Goal: Submit feedback/report problem

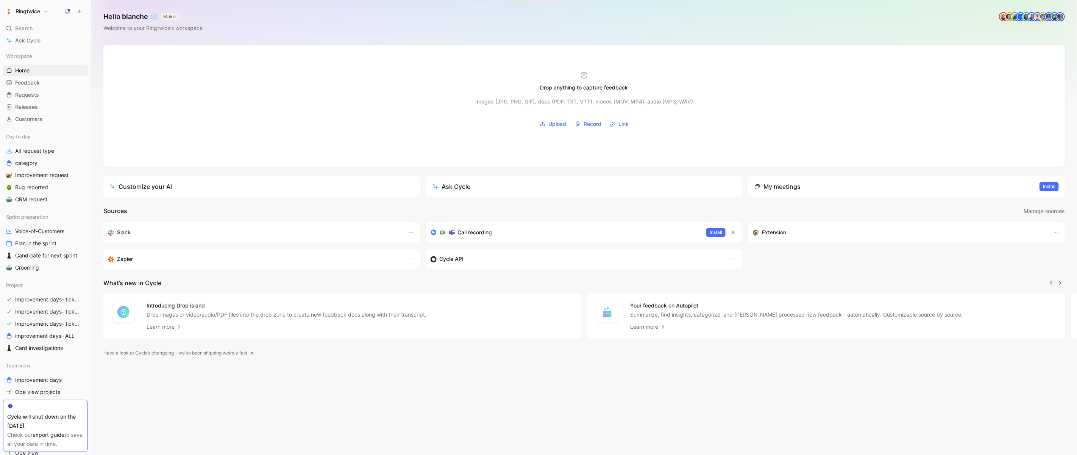
scroll to position [0, 0]
click at [65, 8] on icon at bounding box center [67, 11] width 6 height 6
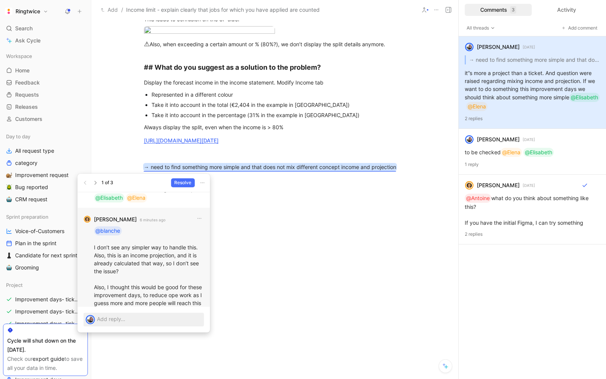
scroll to position [-71, 0]
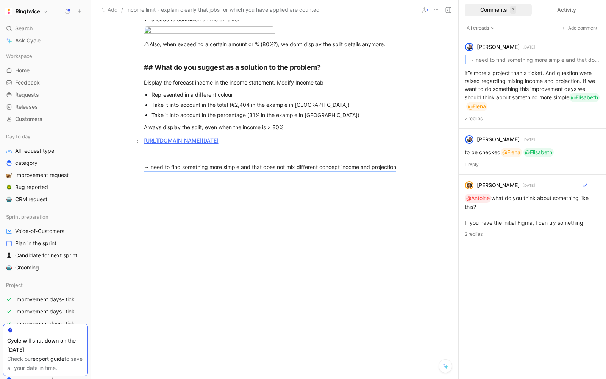
click at [188, 137] on link "https://www.figma.com/design/GbXSSkaIpegCz6uFxiqokc/Improvement-days---Maintena…" at bounding box center [181, 140] width 75 height 6
click at [249, 169] on mark "→ need to find something more simple and that does not mix different concept in…" at bounding box center [270, 167] width 252 height 6
click at [186, 136] on body "Ringtwice Search ⌘ K Ask Cycle Workspace Home G then H Feedback G then F Reques…" at bounding box center [303, 189] width 606 height 379
click at [184, 136] on img at bounding box center [303, 189] width 606 height 379
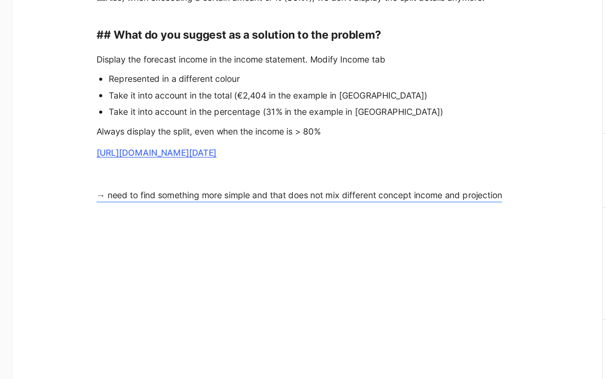
scroll to position [813, 0]
click at [298, 36] on div at bounding box center [275, 31] width 262 height 10
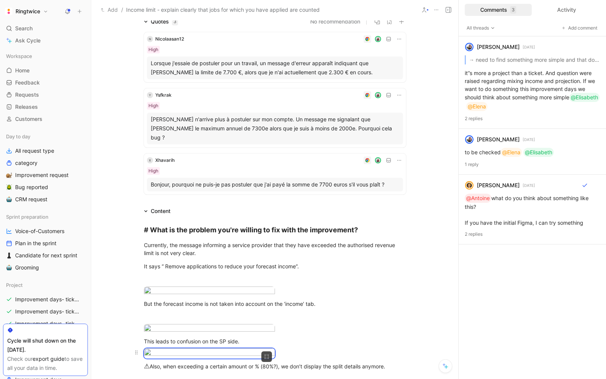
scroll to position [0, 0]
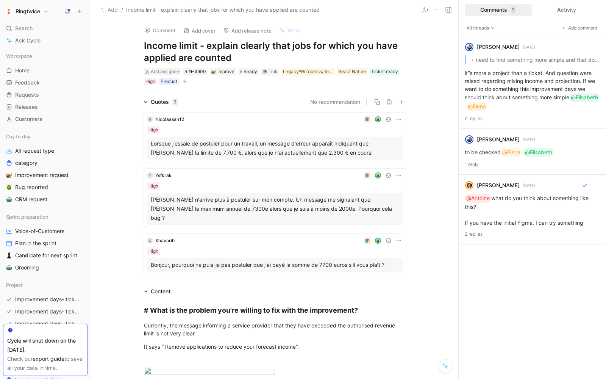
click at [166, 51] on h1 "Income limit - explain clearly that jobs for which you have applied are counted" at bounding box center [275, 52] width 262 height 24
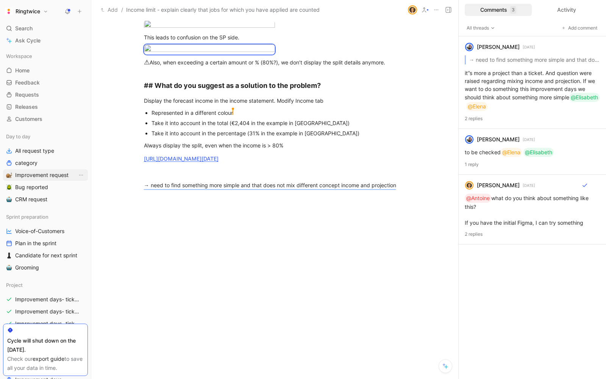
scroll to position [327, 0]
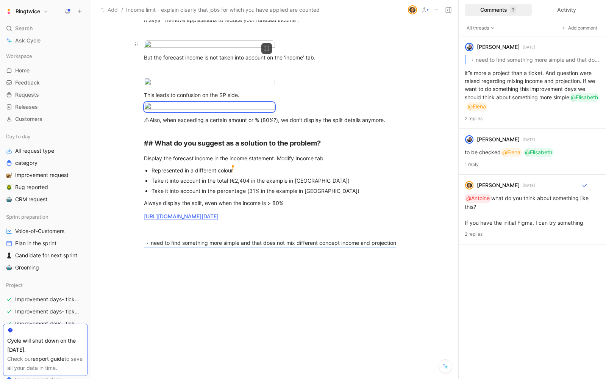
click at [214, 73] on body "Ringtwice Search ⌘ K Ask Cycle Workspace Home G then H Feedback G then F Reques…" at bounding box center [303, 189] width 606 height 379
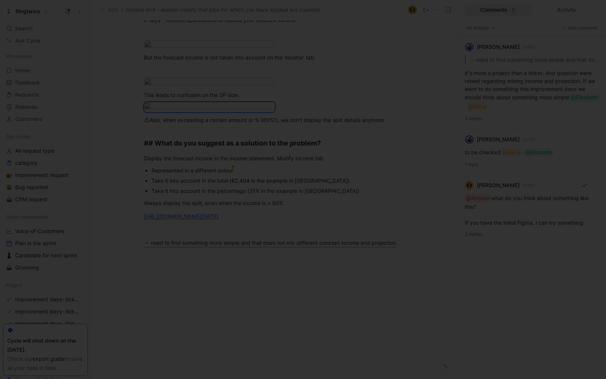
click at [174, 102] on div at bounding box center [303, 189] width 606 height 379
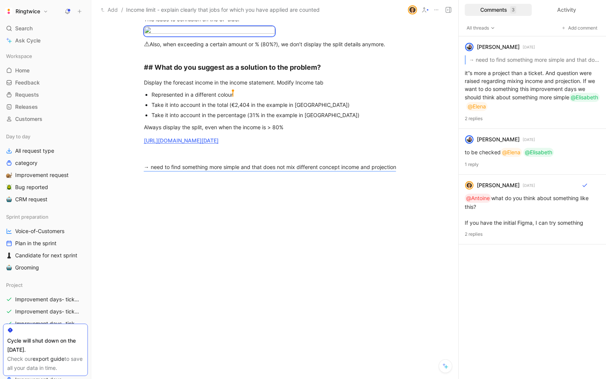
scroll to position [908, 0]
click at [231, 192] on div "# What is the problem you're willing to fix with the improvement? Currently, th…" at bounding box center [274, 43] width 367 height 299
click at [222, 173] on p "→ need to find something more simple and that does not mix different concept in…" at bounding box center [275, 167] width 291 height 13
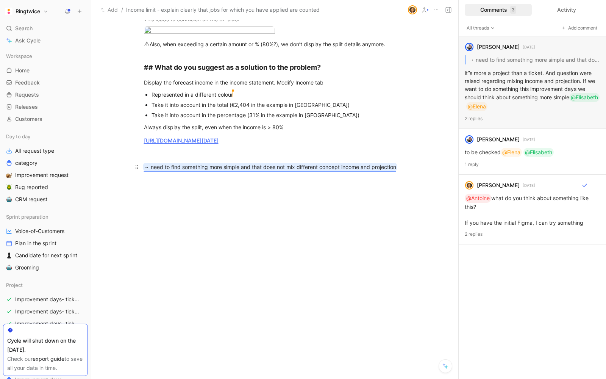
click at [211, 173] on p "→ need to find something more simple and that does not mix different concept in…" at bounding box center [275, 167] width 291 height 13
click at [207, 170] on mark "→ need to find something more simple and that does not mix different concept in…" at bounding box center [270, 167] width 252 height 6
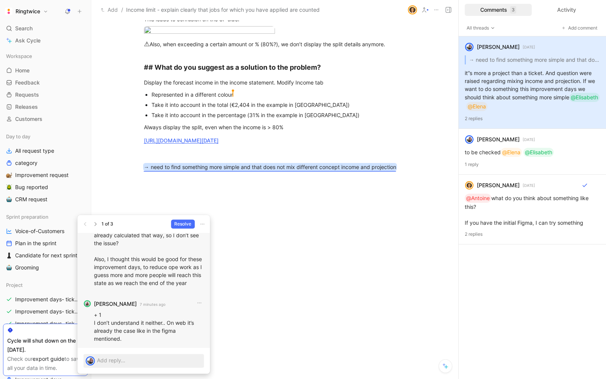
click at [133, 334] on p "+ 1 I don’t understand it neither.. On web it’s already the case like in the fi…" at bounding box center [149, 327] width 110 height 32
drag, startPoint x: 125, startPoint y: 337, endPoint x: 99, endPoint y: 314, distance: 35.1
click at [99, 314] on p "+ 1 I don’t understand it neither.. On web it’s already the case like in the fi…" at bounding box center [149, 327] width 110 height 32
click at [163, 327] on p "+ 1 I don’t understand it neither.. On web it’s already the case like in the fi…" at bounding box center [149, 327] width 110 height 32
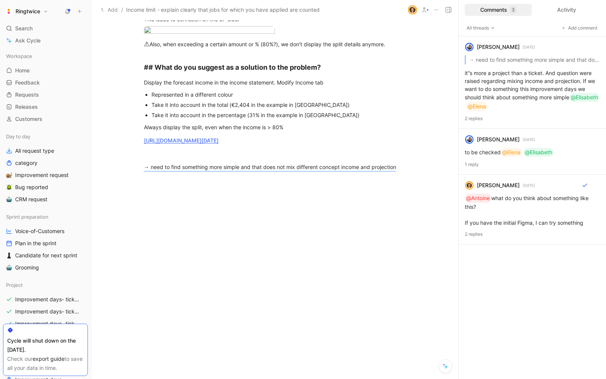
scroll to position [403, 0]
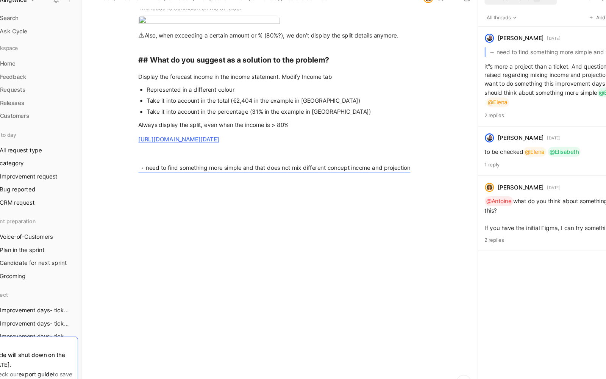
click at [193, 156] on body "Ringtwice Search ⌘ K Ask Cycle Workspace Home G then H Feedback G then F Reques…" at bounding box center [303, 189] width 606 height 379
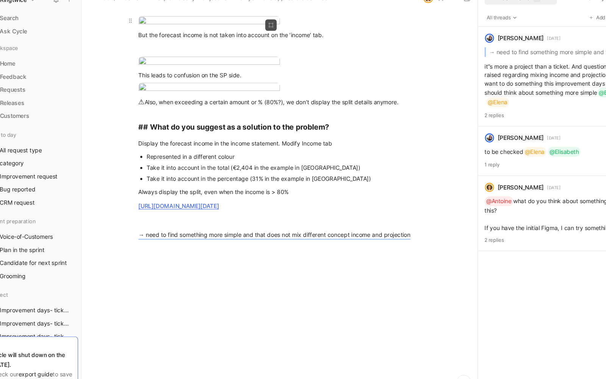
scroll to position [338, 0]
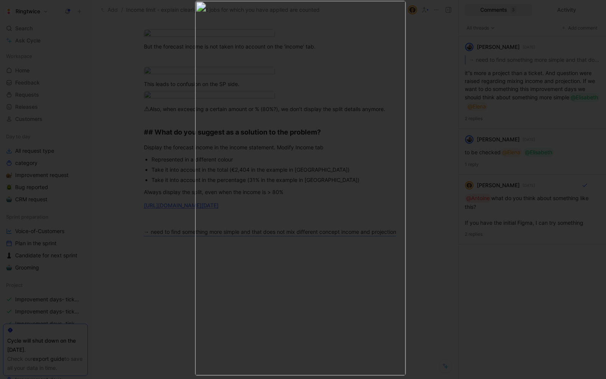
click at [191, 156] on div at bounding box center [209, 136] width 131 height 233
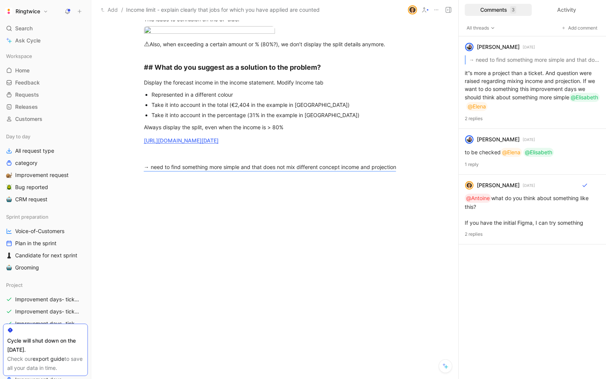
scroll to position [1019, 0]
click at [231, 168] on mark "→ need to find something more simple and that does not mix different concept in…" at bounding box center [270, 167] width 252 height 6
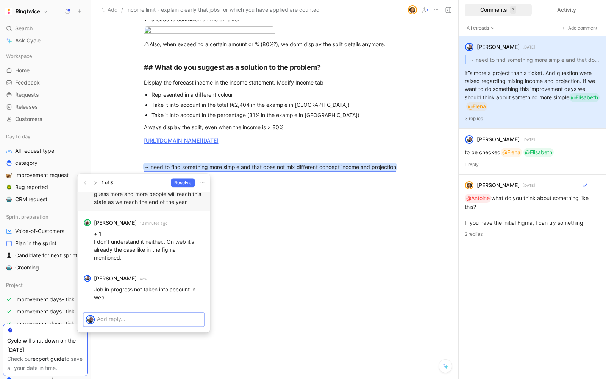
click at [141, 314] on div at bounding box center [150, 319] width 107 height 13
click at [138, 320] on p at bounding box center [149, 319] width 105 height 8
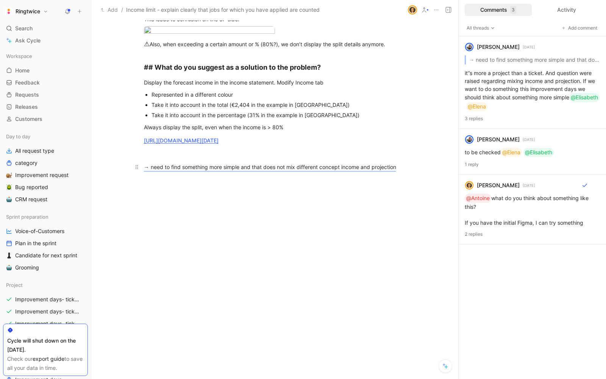
click at [235, 163] on div "→ need to find something more simple and that does not mix different concept in…" at bounding box center [275, 167] width 262 height 8
click at [223, 168] on mark "→ need to find something more simple and that does not mix different concept in…" at bounding box center [270, 167] width 252 height 6
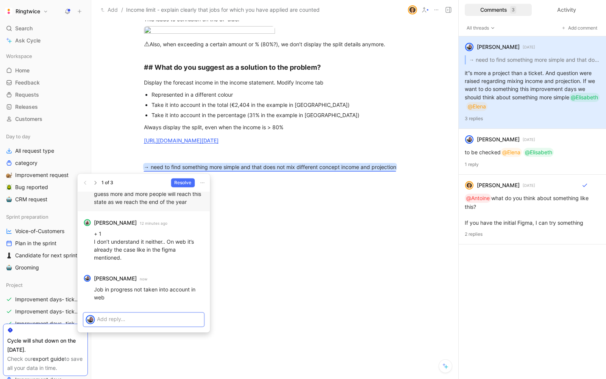
click at [131, 319] on p at bounding box center [149, 319] width 105 height 8
click at [161, 317] on p at bounding box center [149, 319] width 105 height 8
click at [149, 317] on p at bounding box center [149, 319] width 105 height 8
click at [194, 330] on span "Send" at bounding box center [192, 332] width 11 height 8
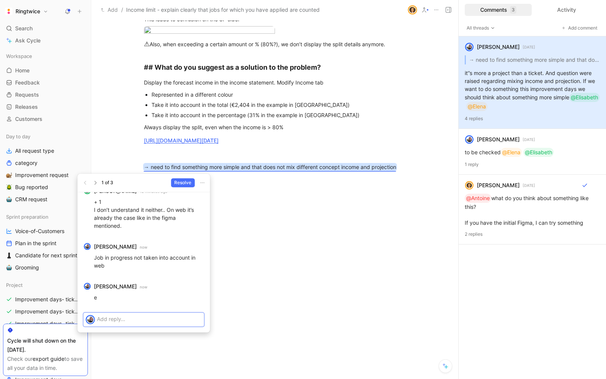
click at [110, 317] on p at bounding box center [149, 319] width 105 height 8
click at [202, 286] on icon "button" at bounding box center [199, 285] width 6 height 6
click at [199, 324] on span "Delete" at bounding box center [194, 324] width 16 height 6
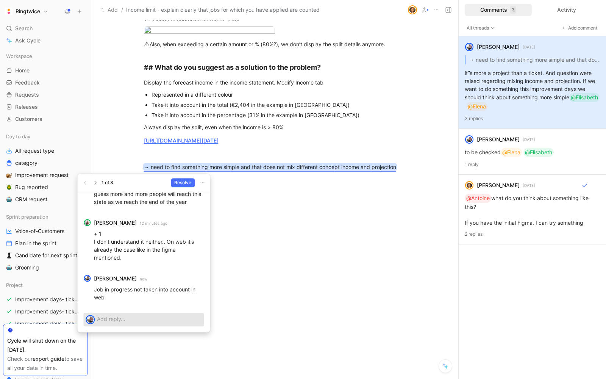
click at [121, 317] on p at bounding box center [149, 319] width 105 height 8
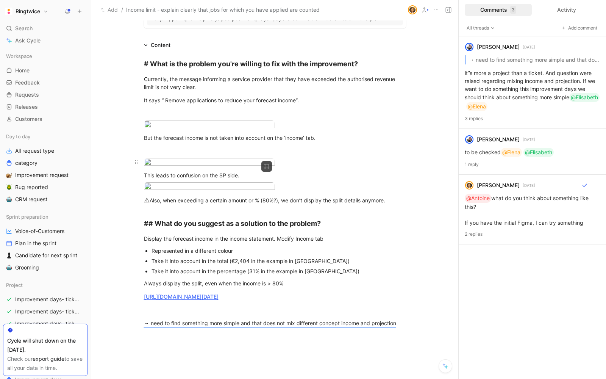
scroll to position [0, 0]
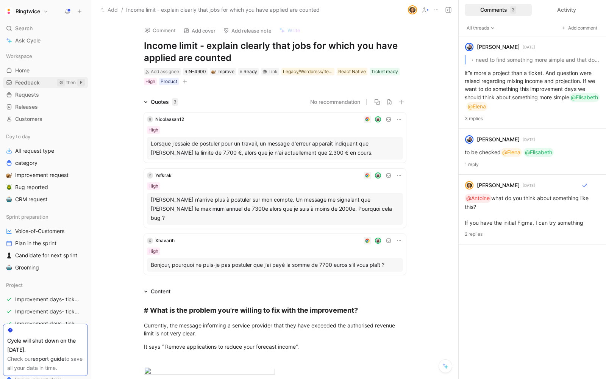
click at [38, 82] on span "Feedback" at bounding box center [27, 83] width 25 height 8
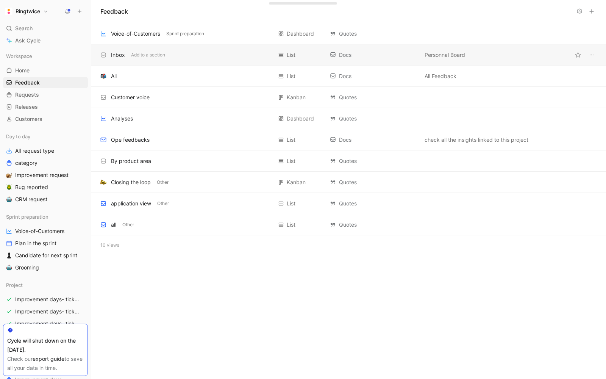
click at [134, 59] on div "Inbox Add to a section List Docs Personnal Board" at bounding box center [348, 54] width 515 height 21
